Goal: Entertainment & Leisure: Browse casually

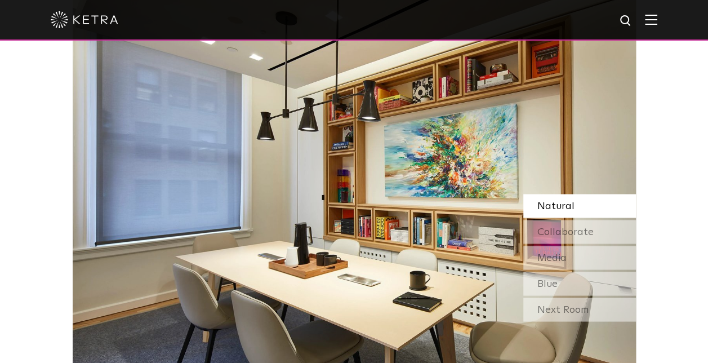
scroll to position [958, 0]
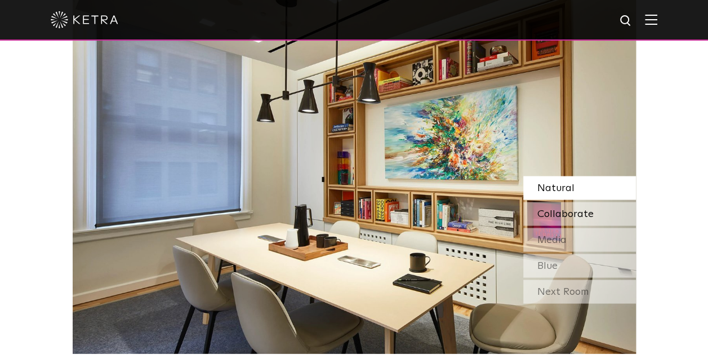
click at [563, 208] on span "Collaborate" at bounding box center [565, 213] width 56 height 10
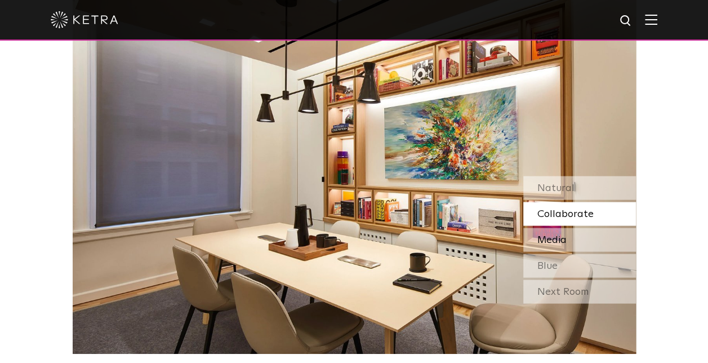
click at [561, 239] on span "Media" at bounding box center [551, 239] width 29 height 10
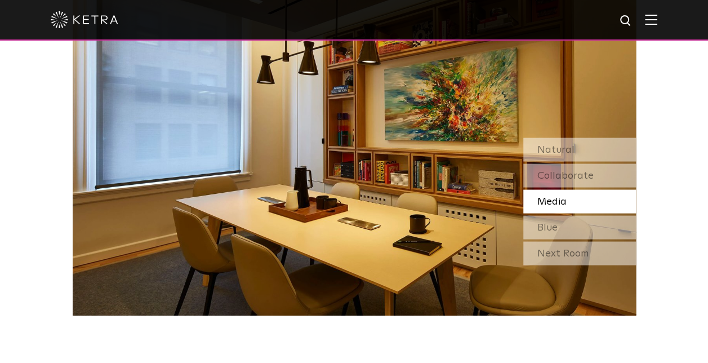
scroll to position [1014, 0]
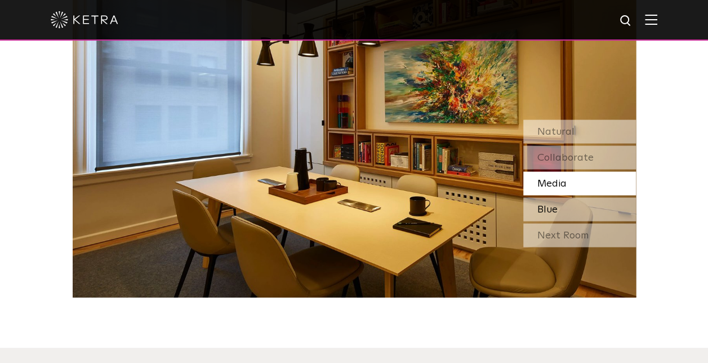
click at [565, 206] on div "Blue" at bounding box center [579, 209] width 113 height 24
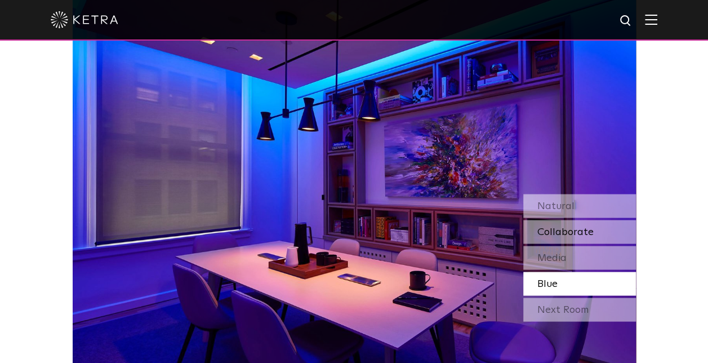
scroll to position [958, 0]
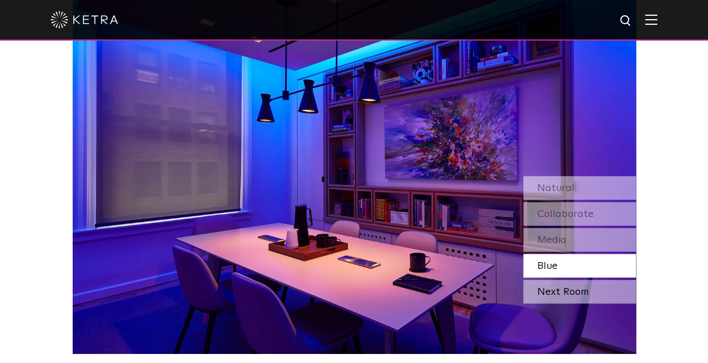
click at [567, 289] on div "Next Room" at bounding box center [579, 291] width 113 height 24
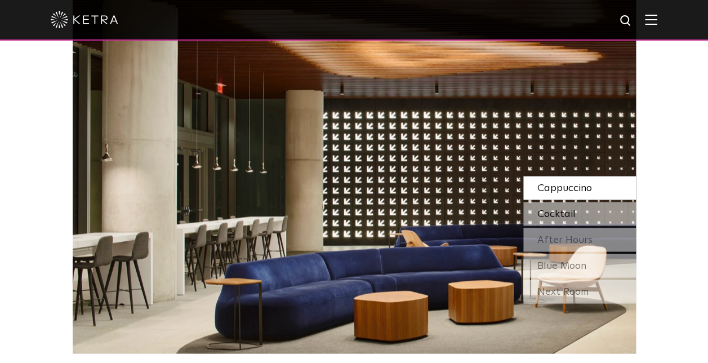
click at [554, 216] on span "Cocktail" at bounding box center [556, 213] width 38 height 10
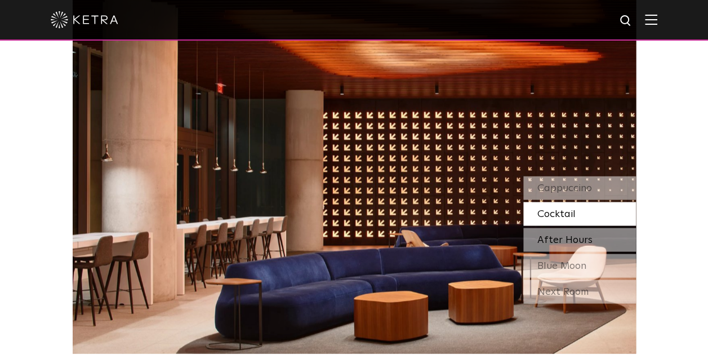
click at [557, 238] on span "After Hours" at bounding box center [564, 239] width 55 height 10
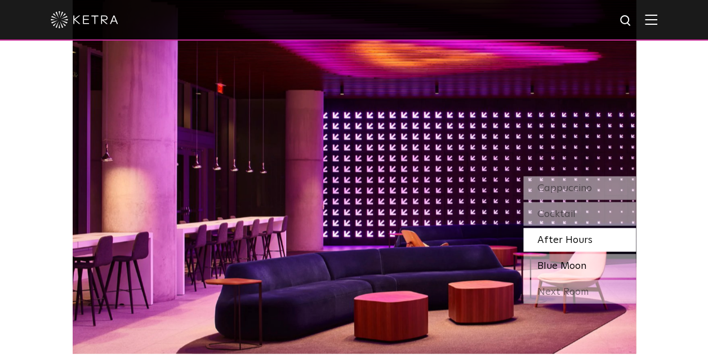
click at [567, 264] on span "Blue Moon" at bounding box center [561, 265] width 49 height 10
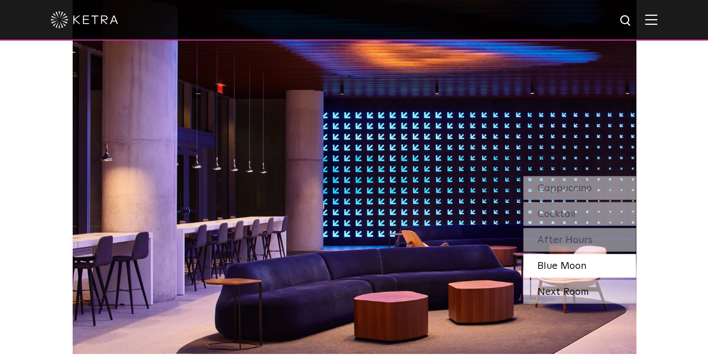
click at [569, 296] on div "Next Room" at bounding box center [579, 291] width 113 height 24
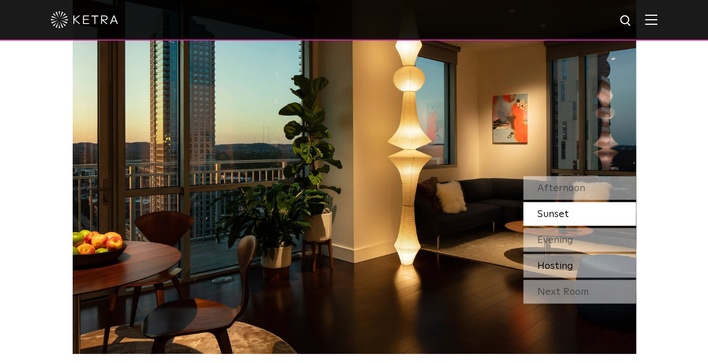
click at [560, 267] on span "Hosting" at bounding box center [555, 265] width 36 height 10
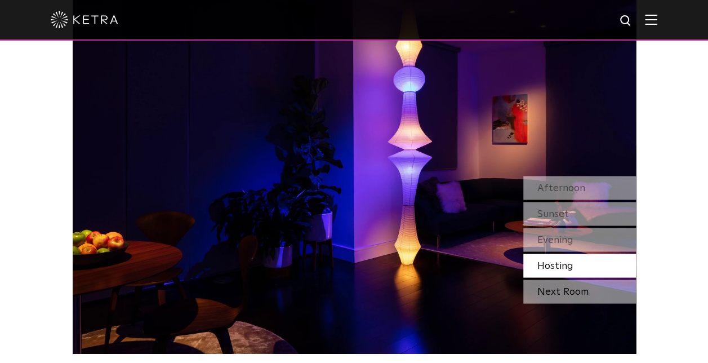
click at [573, 282] on div "Next Room" at bounding box center [579, 291] width 113 height 24
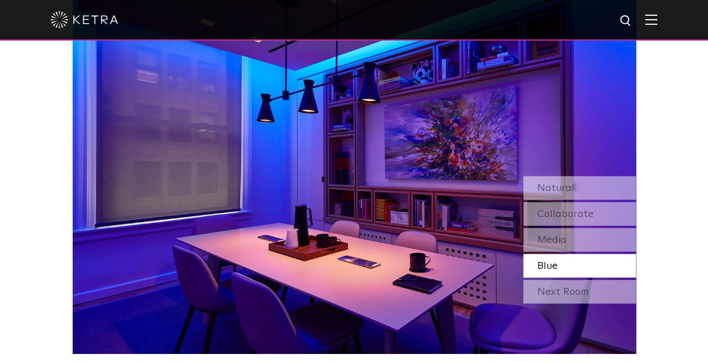
click at [547, 260] on span "Blue" at bounding box center [547, 265] width 20 height 10
